Goal: Information Seeking & Learning: Compare options

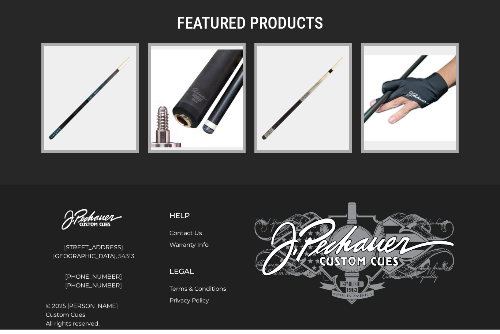
scroll to position [1083, 0]
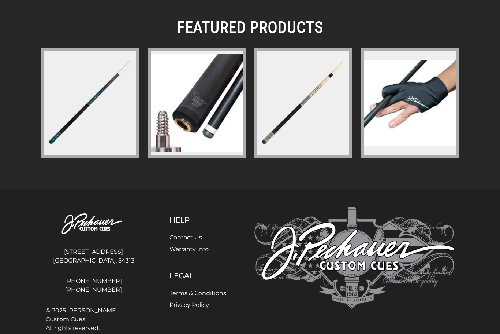
click at [103, 280] on link "[PHONE_NUMBER]" at bounding box center [94, 281] width 96 height 9
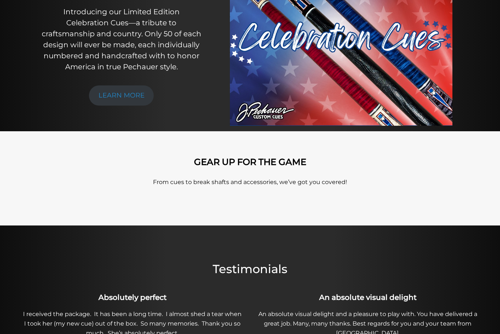
scroll to position [0, 0]
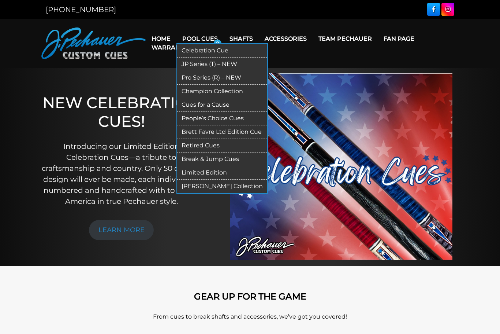
click at [226, 58] on link "JP Series (T) – NEW" at bounding box center [222, 65] width 90 height 14
click at [228, 63] on link "JP Series (T) – NEW" at bounding box center [222, 65] width 90 height 14
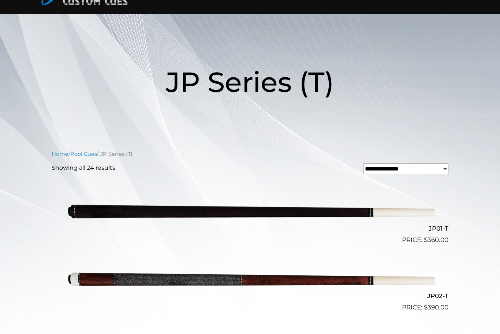
scroll to position [53, 0]
click at [300, 281] on img at bounding box center [250, 279] width 370 height 62
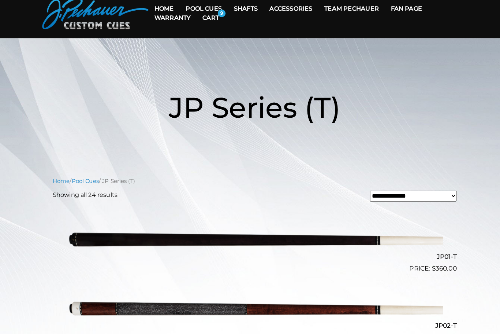
scroll to position [0, 0]
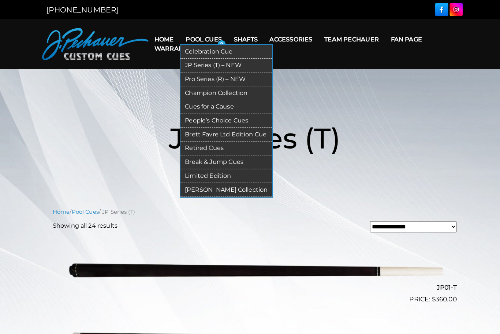
click at [225, 77] on link "Pro Series (R) – NEW" at bounding box center [222, 78] width 90 height 14
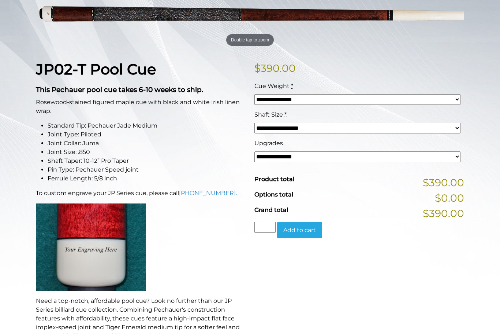
scroll to position [96, 0]
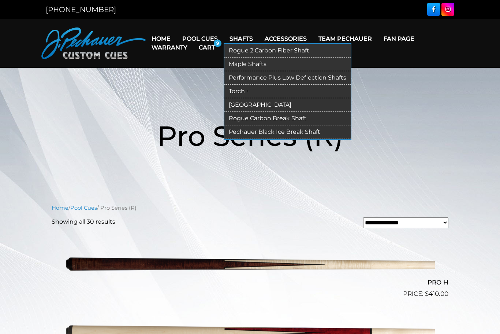
click at [306, 51] on link "Rogue 2 Carbon Fiber Shaft" at bounding box center [288, 51] width 126 height 14
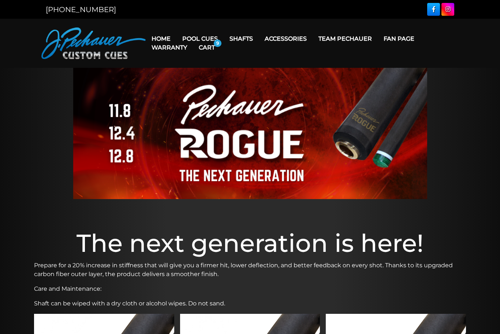
click at [208, 39] on link "Cart" at bounding box center [207, 47] width 28 height 19
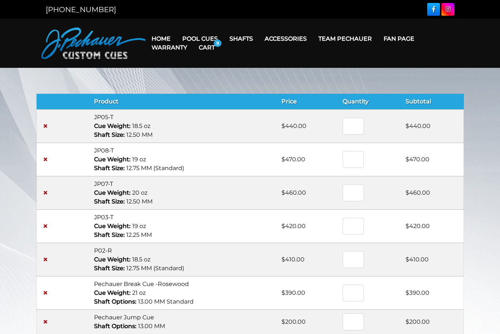
click at [160, 33] on link "Home" at bounding box center [161, 38] width 31 height 19
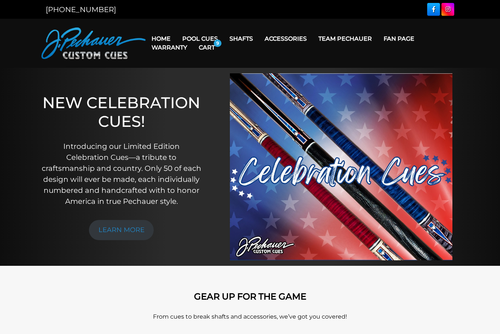
click at [211, 45] on link "Cart" at bounding box center [207, 47] width 28 height 19
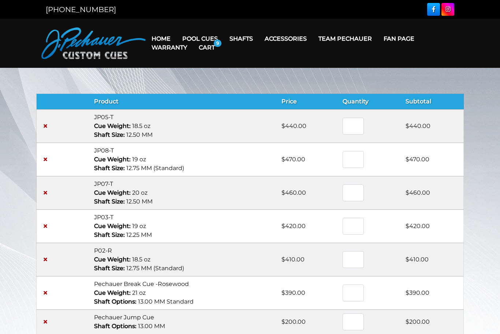
click at [201, 38] on link "Cart" at bounding box center [207, 47] width 28 height 19
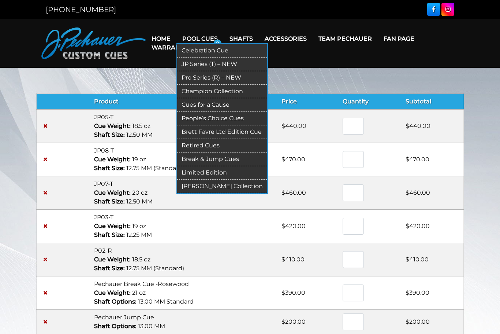
click at [197, 51] on link "Celebration Cue" at bounding box center [222, 51] width 90 height 14
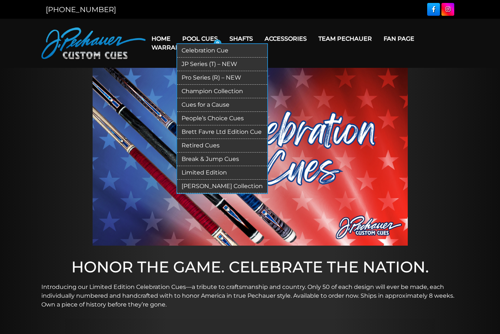
click at [196, 65] on link "JP Series (T) – NEW" at bounding box center [222, 65] width 90 height 14
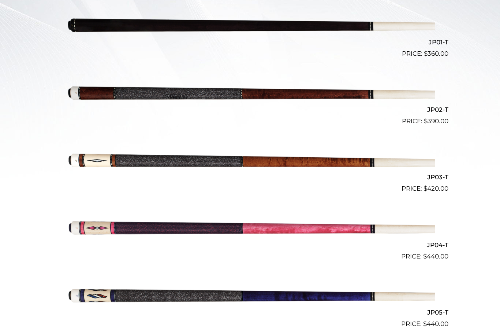
scroll to position [237, 0]
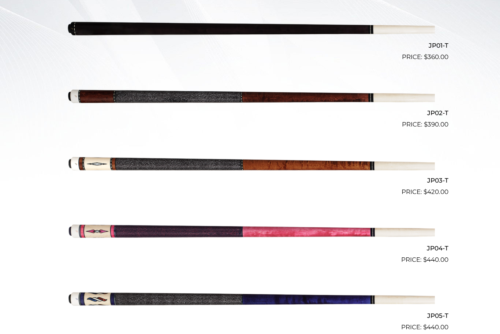
click at [353, 163] on img at bounding box center [250, 163] width 370 height 62
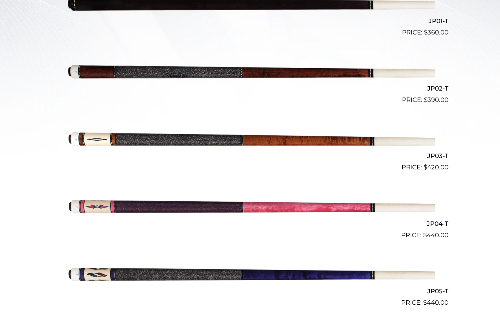
click at [110, 134] on img at bounding box center [250, 139] width 370 height 62
click at [85, 70] on img at bounding box center [250, 71] width 370 height 62
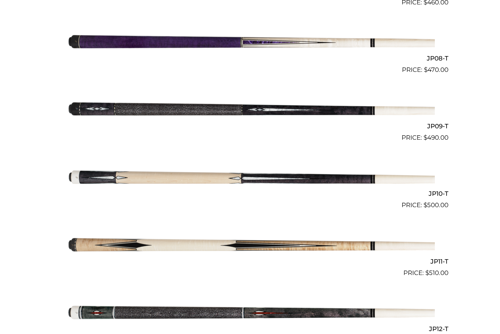
scroll to position [705, 0]
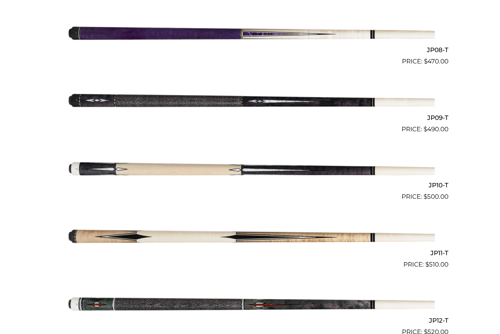
click at [370, 233] on img at bounding box center [250, 235] width 370 height 62
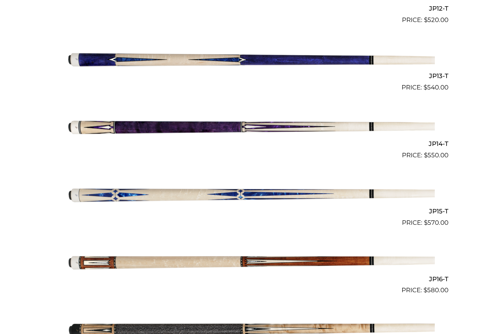
scroll to position [1025, 0]
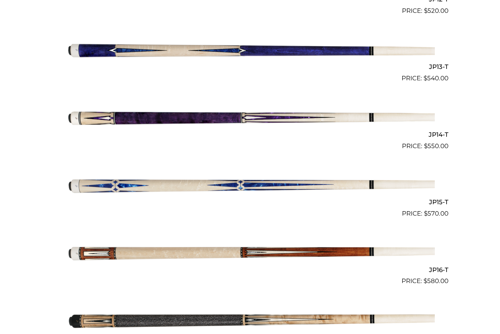
click at [381, 246] on img at bounding box center [250, 252] width 370 height 62
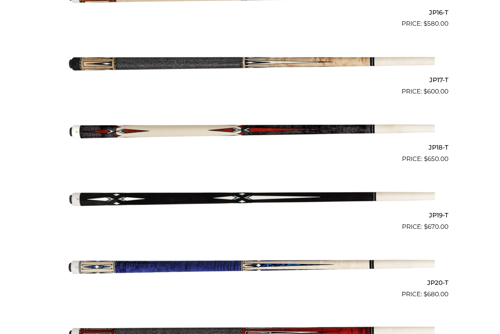
scroll to position [1286, 0]
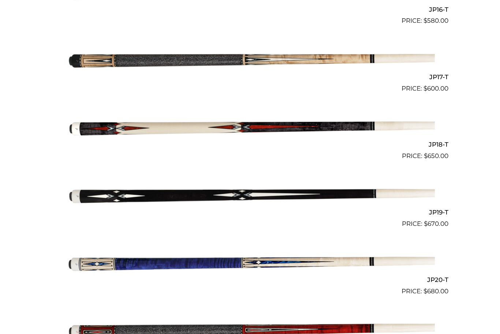
click at [360, 124] on img at bounding box center [250, 127] width 370 height 62
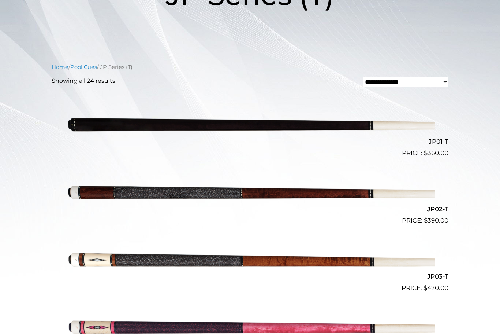
scroll to position [0, 0]
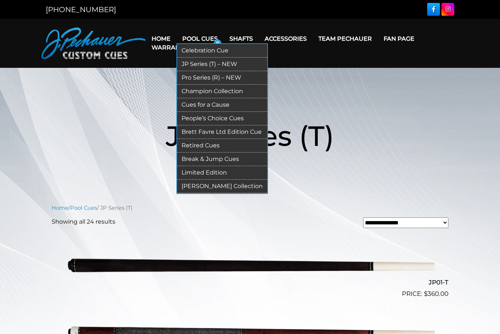
click at [197, 77] on link "Pro Series (R) – NEW" at bounding box center [222, 78] width 90 height 14
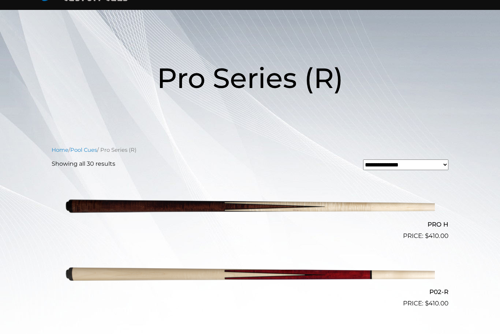
scroll to position [80, 0]
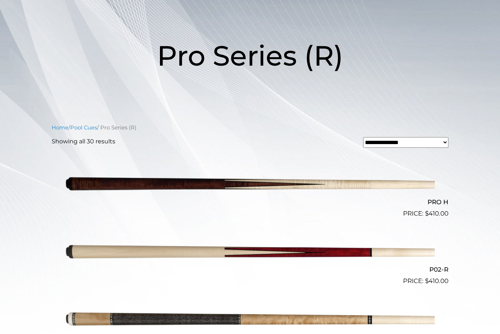
click at [88, 248] on img at bounding box center [250, 253] width 370 height 62
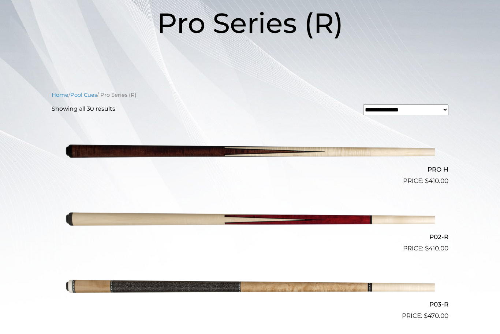
scroll to position [131, 0]
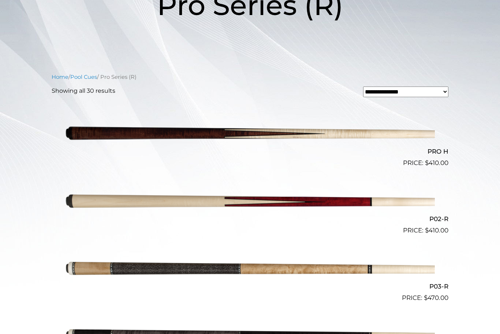
click at [85, 266] on img at bounding box center [250, 269] width 370 height 62
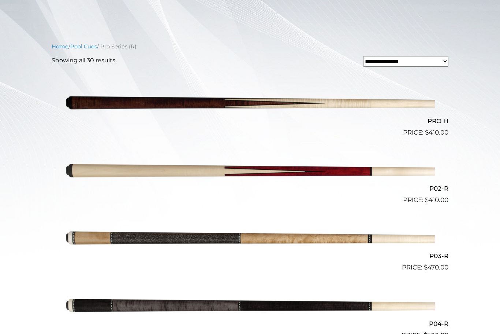
scroll to position [123, 0]
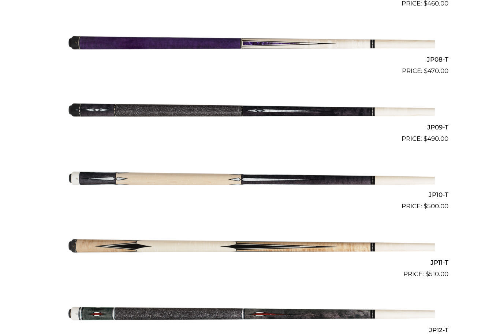
scroll to position [695, 0]
click at [120, 241] on img at bounding box center [250, 245] width 370 height 62
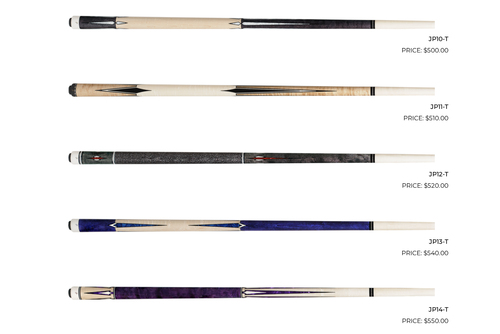
scroll to position [902, 0]
